Goal: Transaction & Acquisition: Purchase product/service

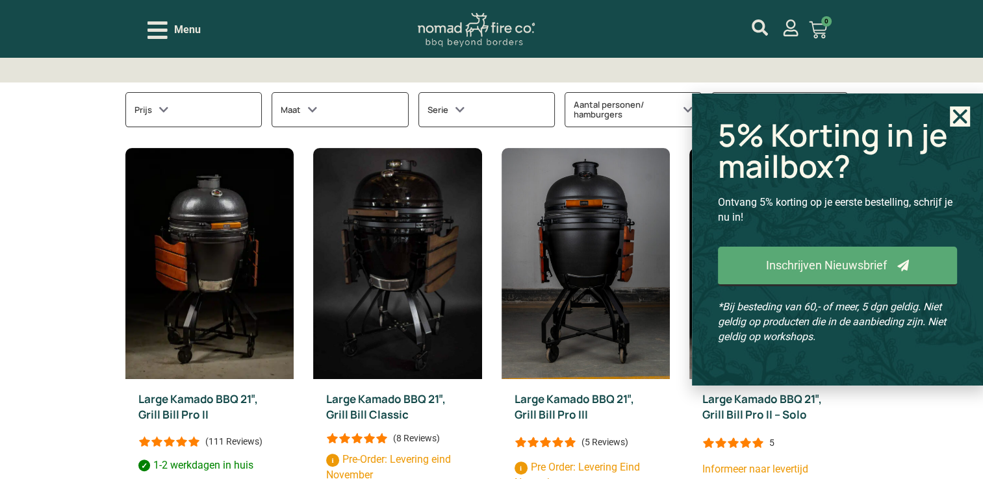
scroll to position [520, 0]
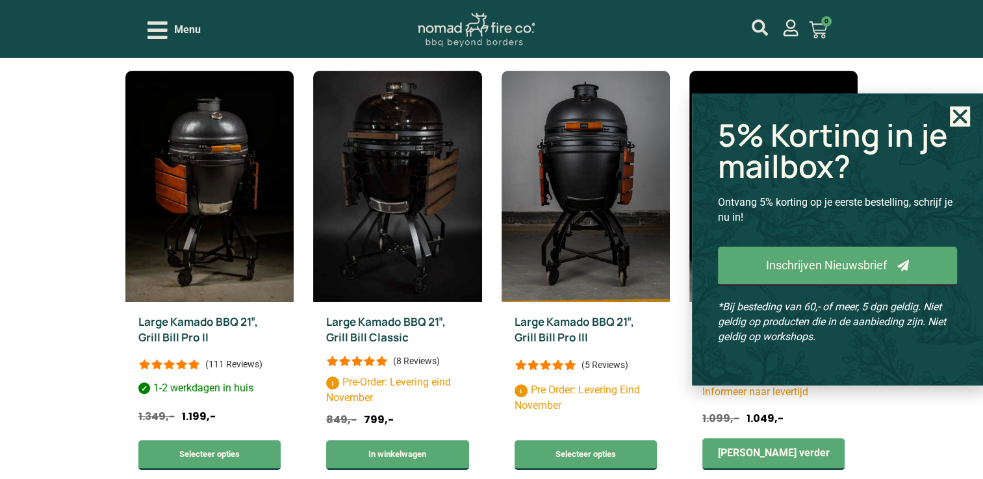
click at [963, 119] on use "Close" at bounding box center [960, 116] width 14 height 14
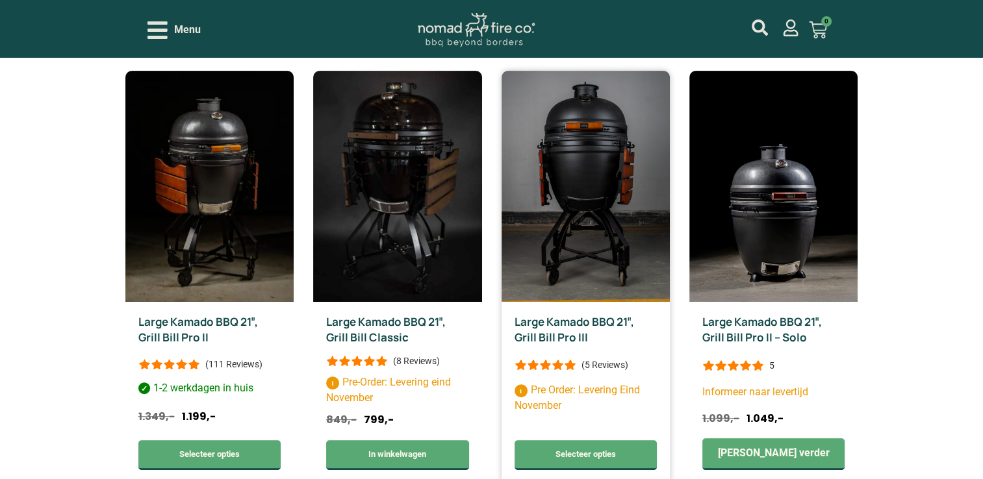
click at [570, 314] on link "Large Kamado BBQ 21″, Grill Bill Pro III" at bounding box center [574, 329] width 120 height 31
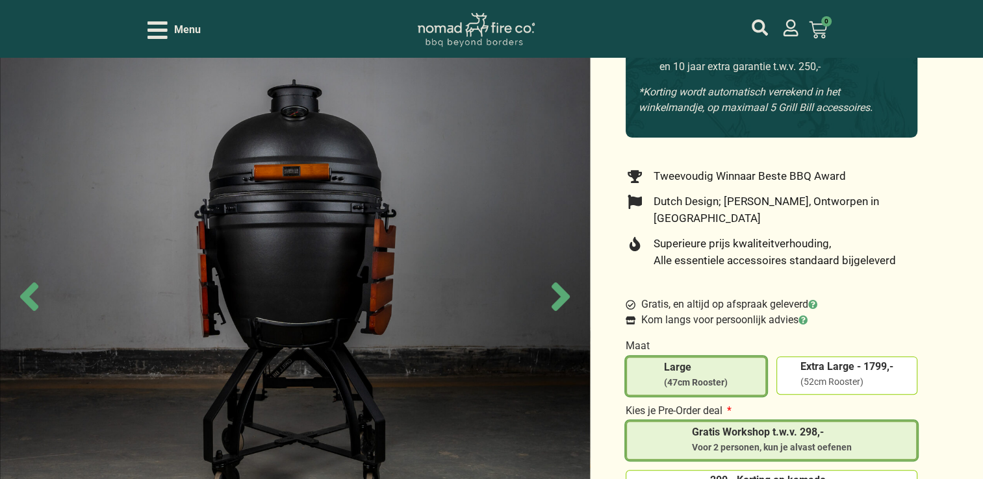
scroll to position [455, 0]
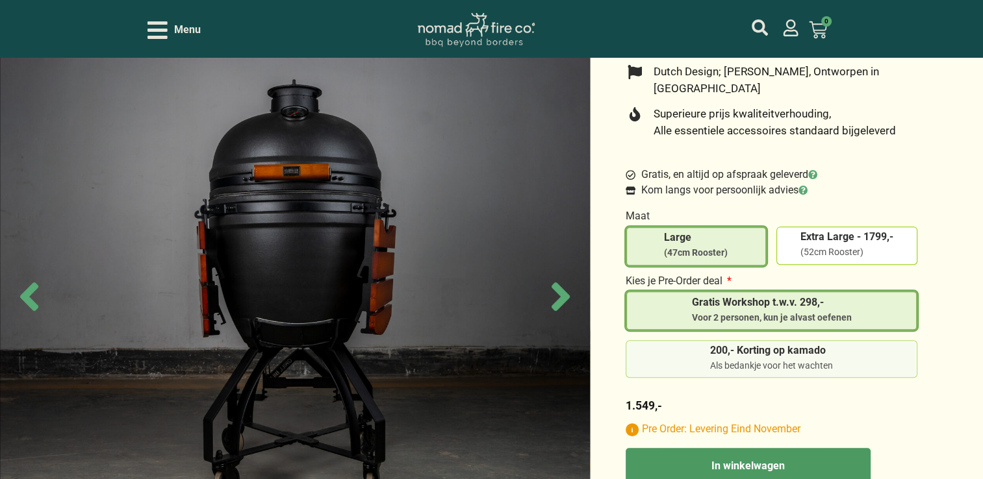
click at [791, 360] on div "Als bedankje voor het wachten" at bounding box center [771, 366] width 123 height 13
click at [0, 0] on input "200,- Korting op kamado Als bedankje voor het wachten" at bounding box center [0, 0] width 0 height 0
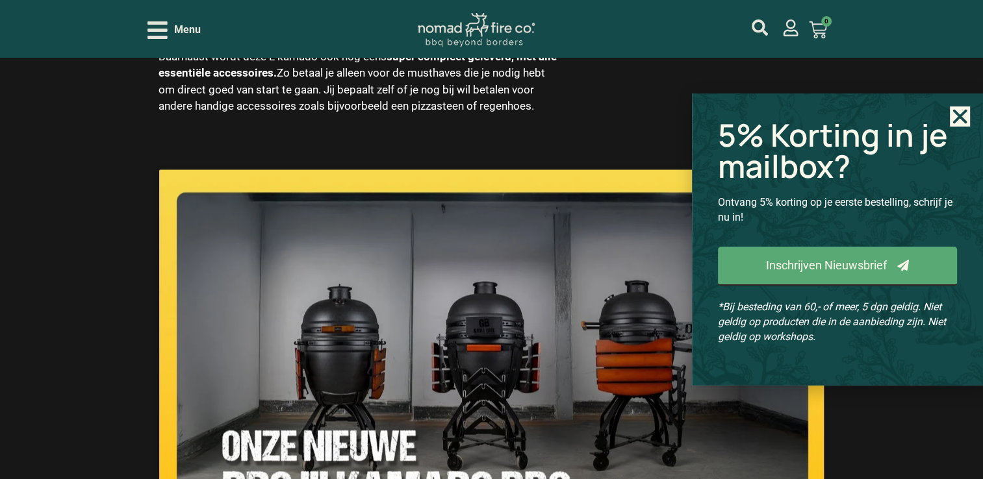
scroll to position [2208, 0]
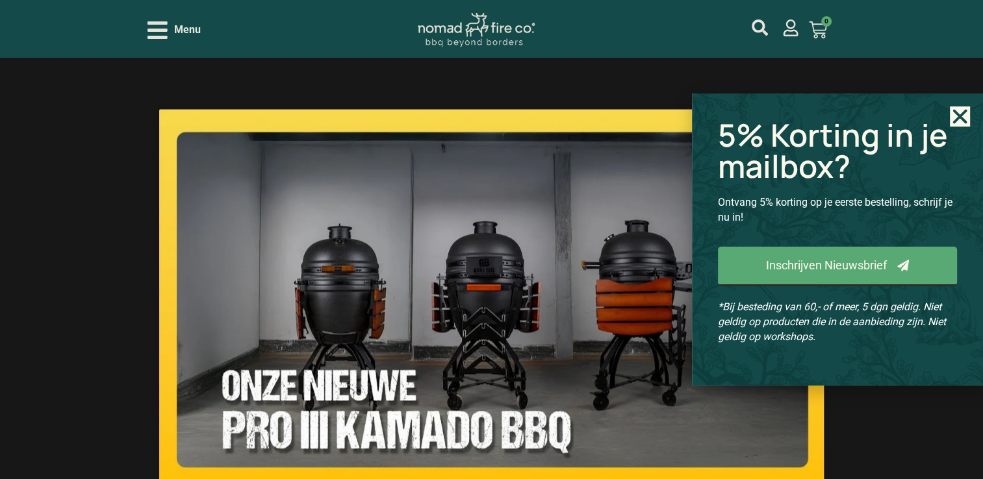
click at [959, 118] on icon "Close" at bounding box center [960, 117] width 20 height 20
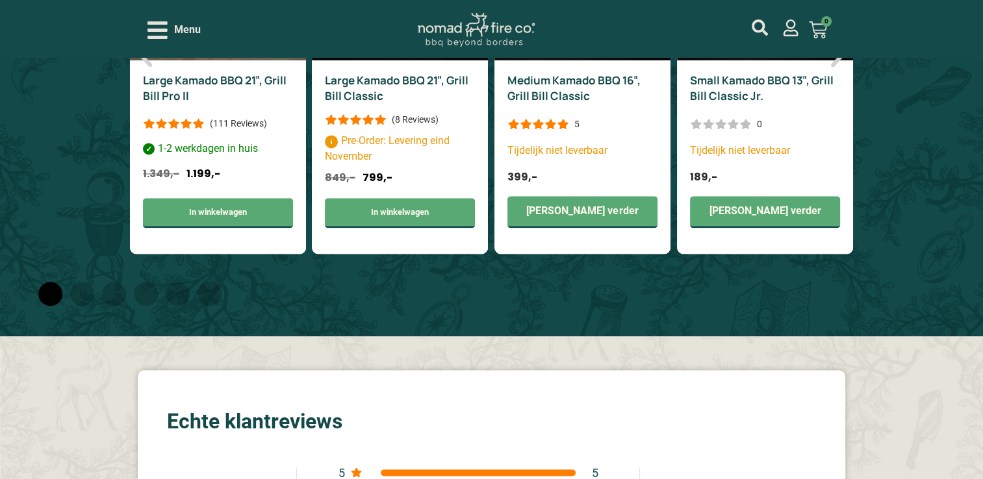
scroll to position [6625, 0]
